Goal: Communication & Community: Participate in discussion

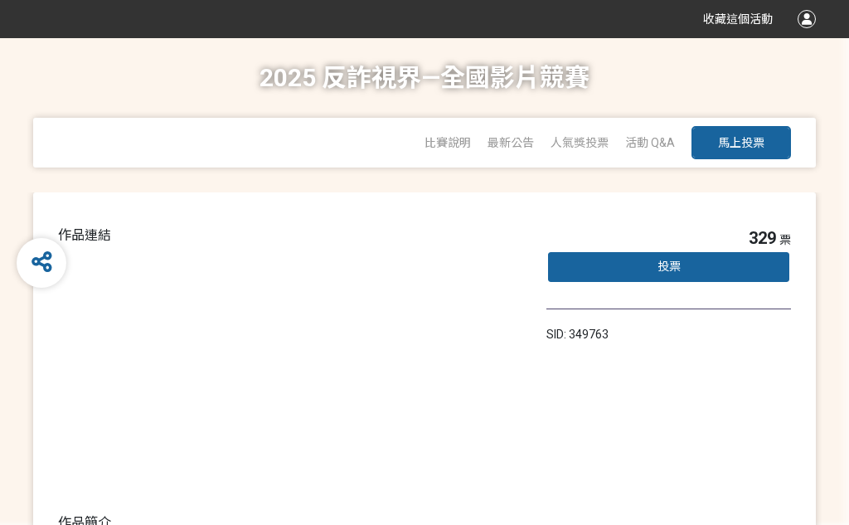
click at [722, 269] on div "投票" at bounding box center [669, 266] width 245 height 33
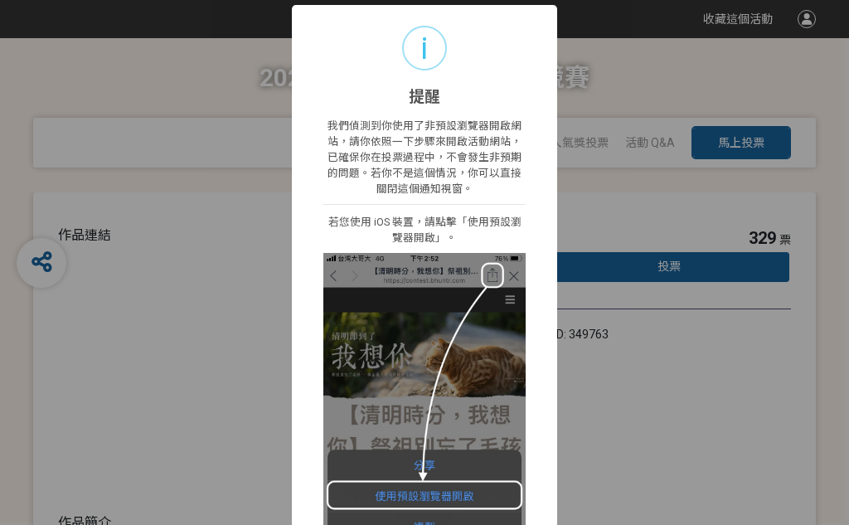
click at [769, 231] on div "i 提醒 × 我們偵測到你使用了非預設瀏覽器開啟網站，請你依照一下步驟來開啟活動網站，已確保你在投票過程中，不會發生非預期的問題。若你不是這個情況，你可以直接…" at bounding box center [424, 262] width 849 height 525
click at [606, 196] on div "i 提醒 × 我們偵測到你使用了非預設瀏覽器開啟網站，請你依照一下步驟來開啟活動網站，已確保你在投票過程中，不會發生非預期的問題。若你不是這個情況，你可以直接…" at bounding box center [424, 262] width 849 height 525
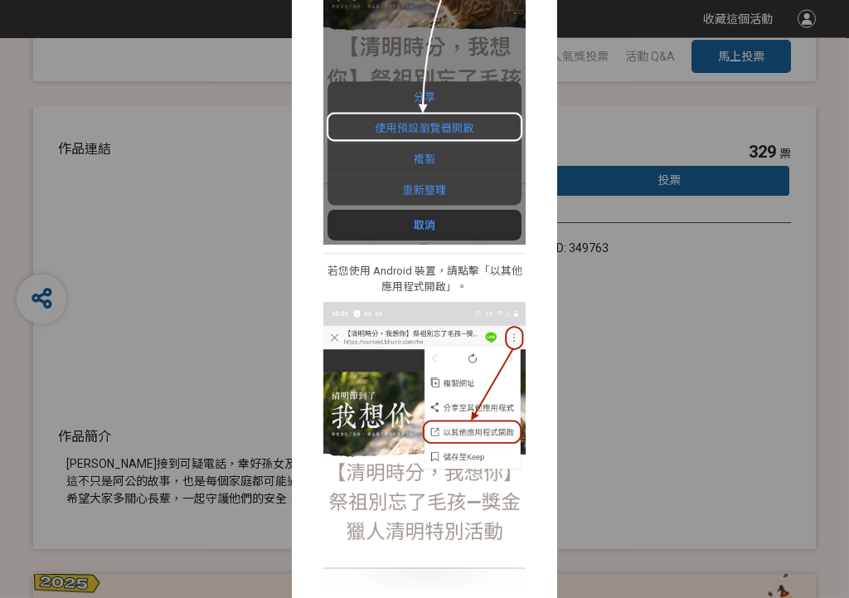
scroll to position [435, 0]
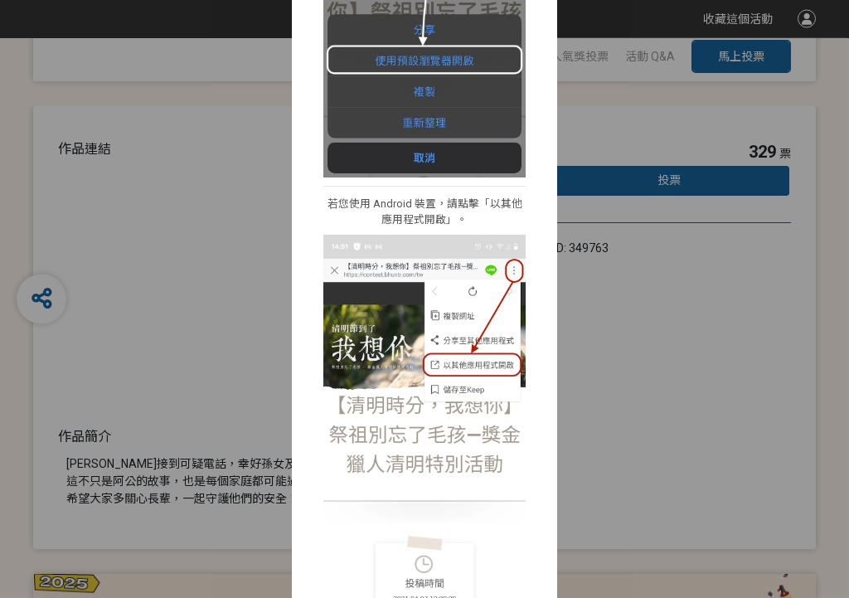
click at [618, 327] on div "i 提醒 × 我們偵測到你使用了非預設瀏覽器開啟網站，請你依照一下步驟來開啟活動網站，已確保你在投票過程中，不會發生非預期的問題。若你不是這個情況，你可以直接…" at bounding box center [424, 299] width 849 height 598
click at [507, 392] on img at bounding box center [424, 444] width 202 height 416
click at [504, 407] on img at bounding box center [424, 444] width 202 height 416
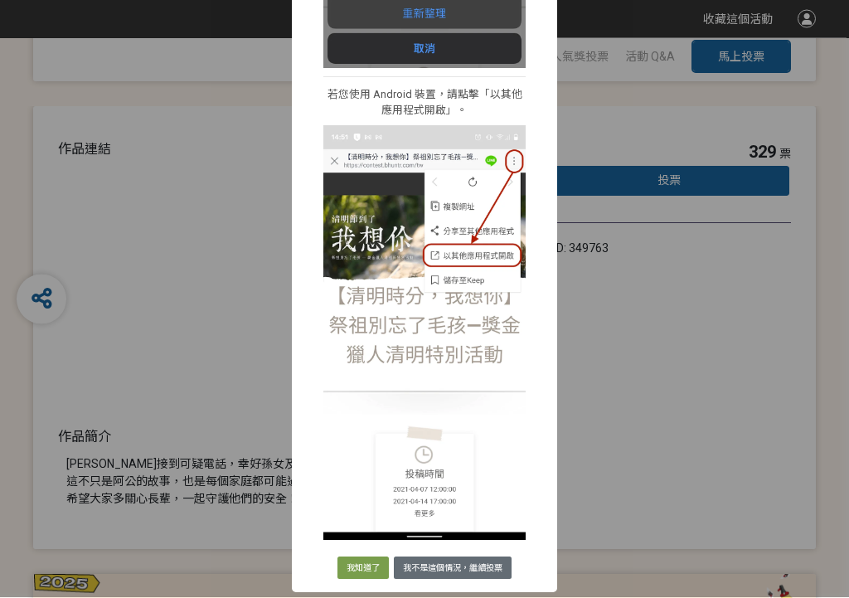
click at [396, 524] on button "我不是這個情況，繼續投票" at bounding box center [453, 568] width 118 height 23
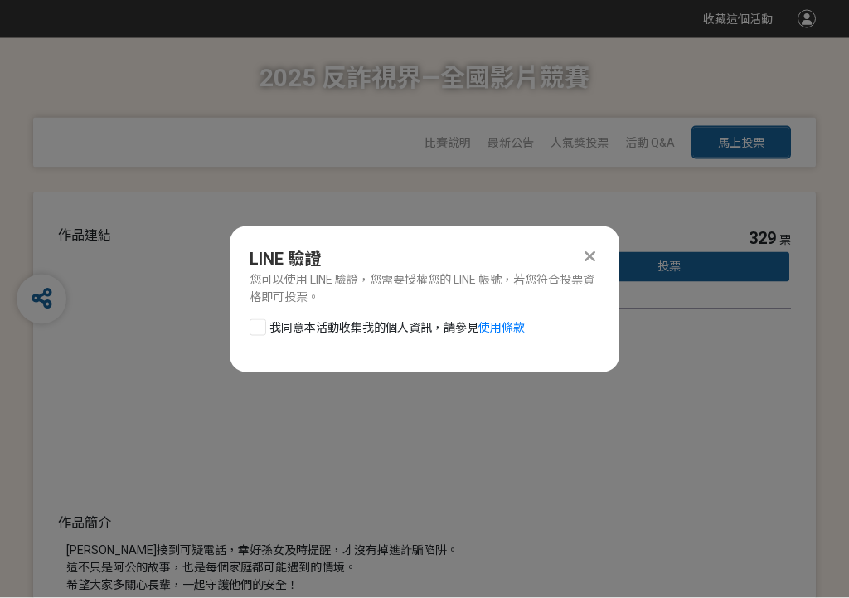
scroll to position [0, 0]
click at [599, 247] on div at bounding box center [590, 256] width 20 height 20
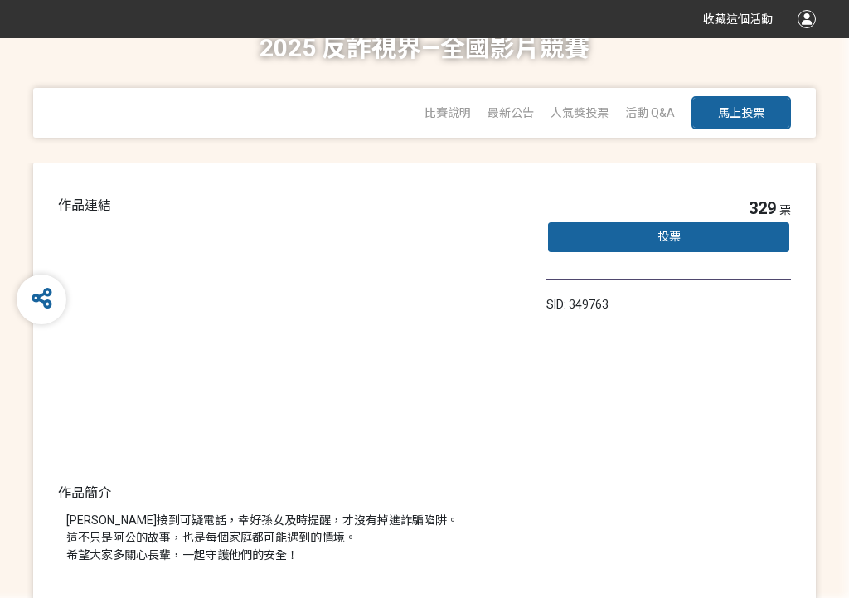
scroll to position [85, 0]
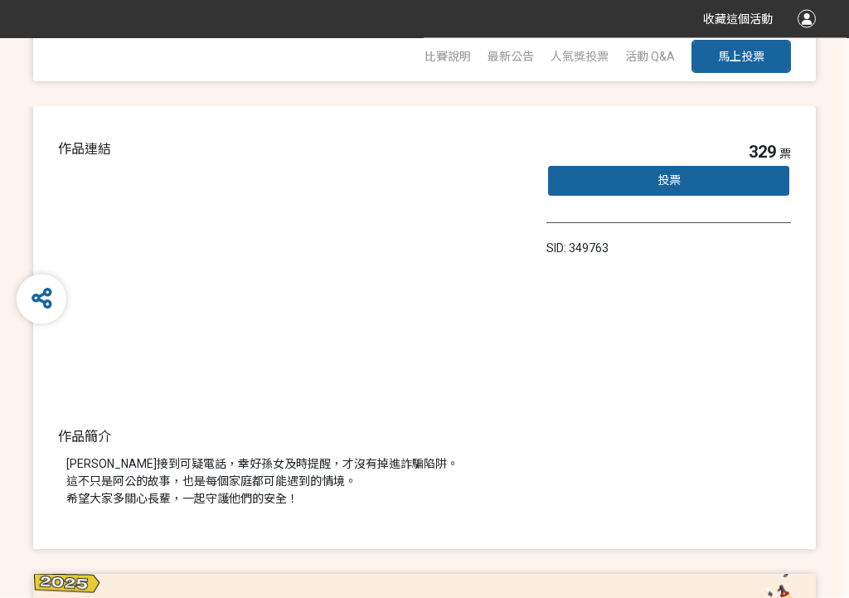
click at [660, 182] on span "投票" at bounding box center [669, 180] width 23 height 13
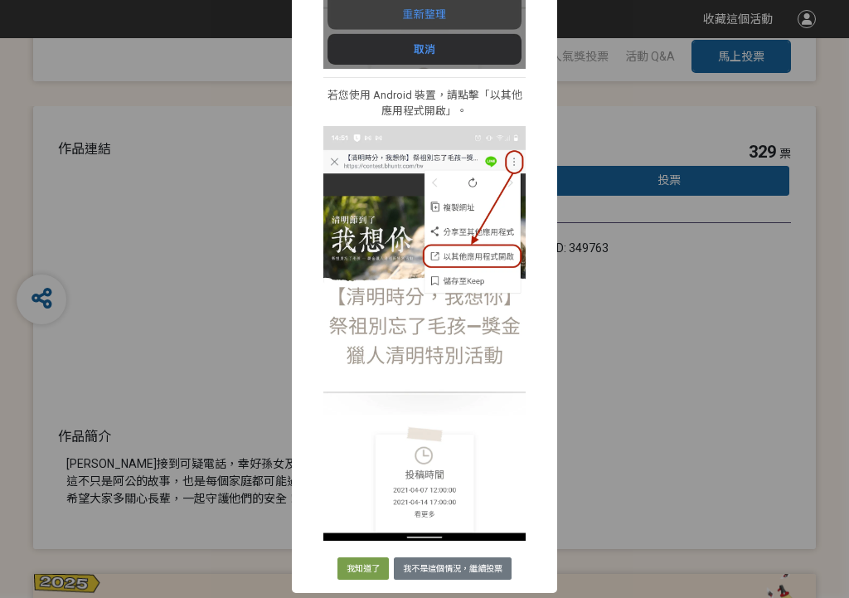
scroll to position [544, 0]
click at [490, 524] on button "我不是這個情況，繼續投票" at bounding box center [453, 568] width 118 height 23
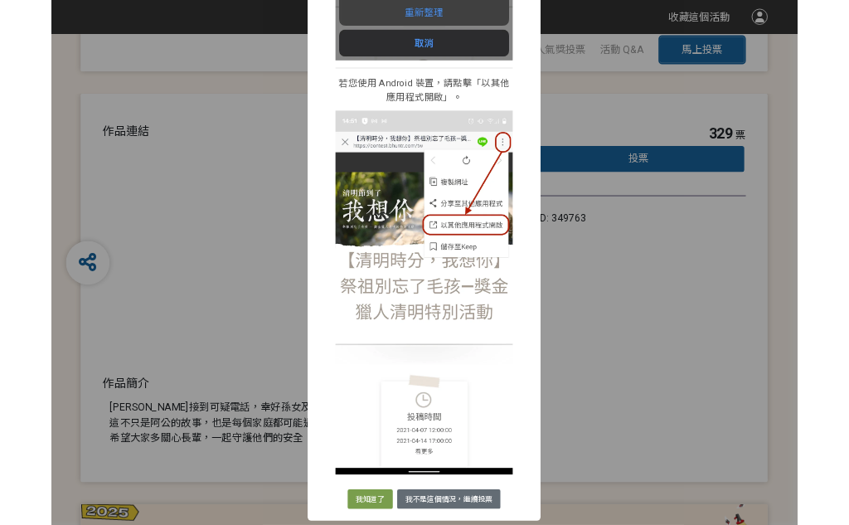
scroll to position [0, 0]
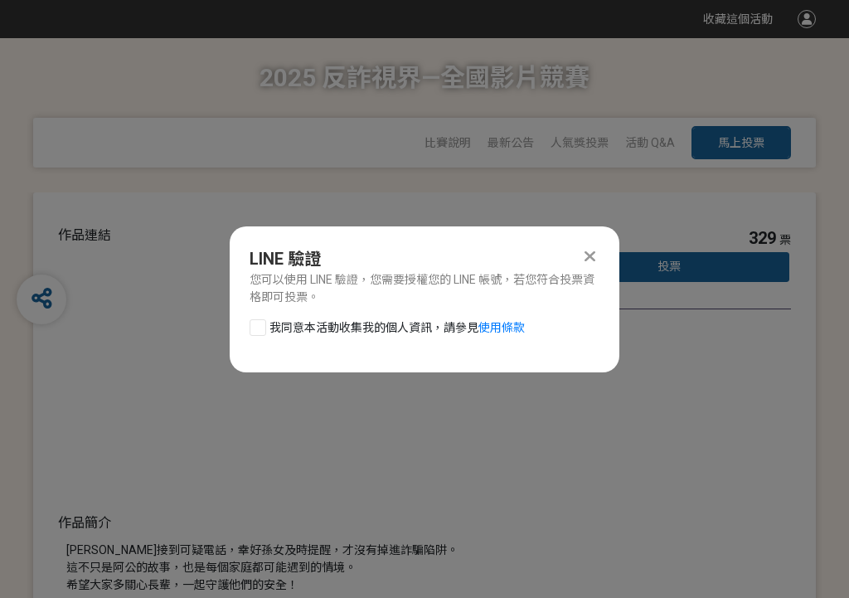
click at [261, 323] on div at bounding box center [258, 327] width 17 height 17
checkbox input "true"
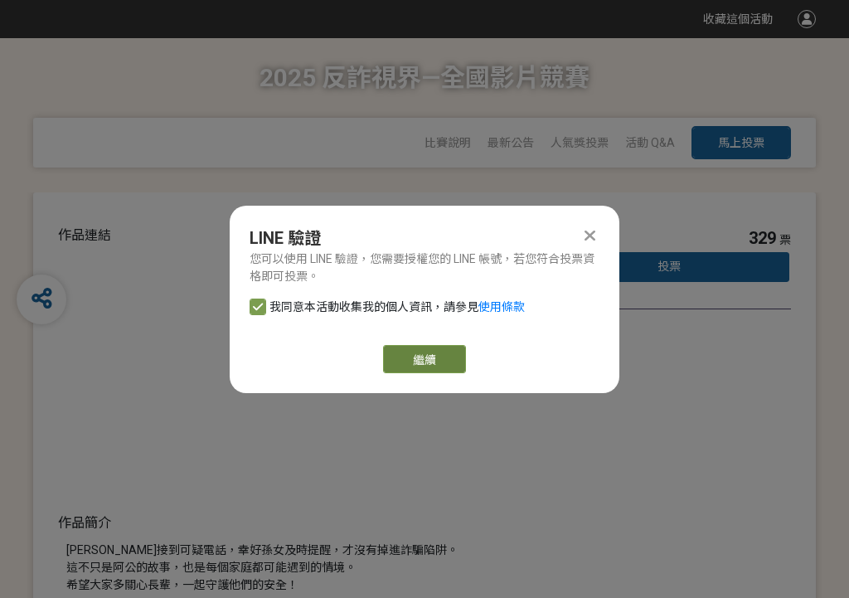
click at [450, 358] on link "繼續" at bounding box center [424, 359] width 83 height 28
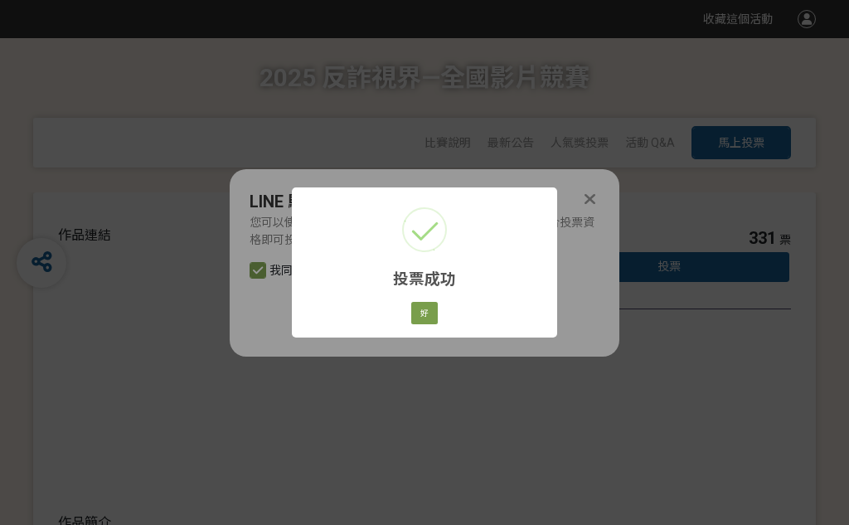
click at [664, 396] on div "投票成功 × 好 Cancel" at bounding box center [424, 262] width 849 height 525
